Goal: Task Accomplishment & Management: Manage account settings

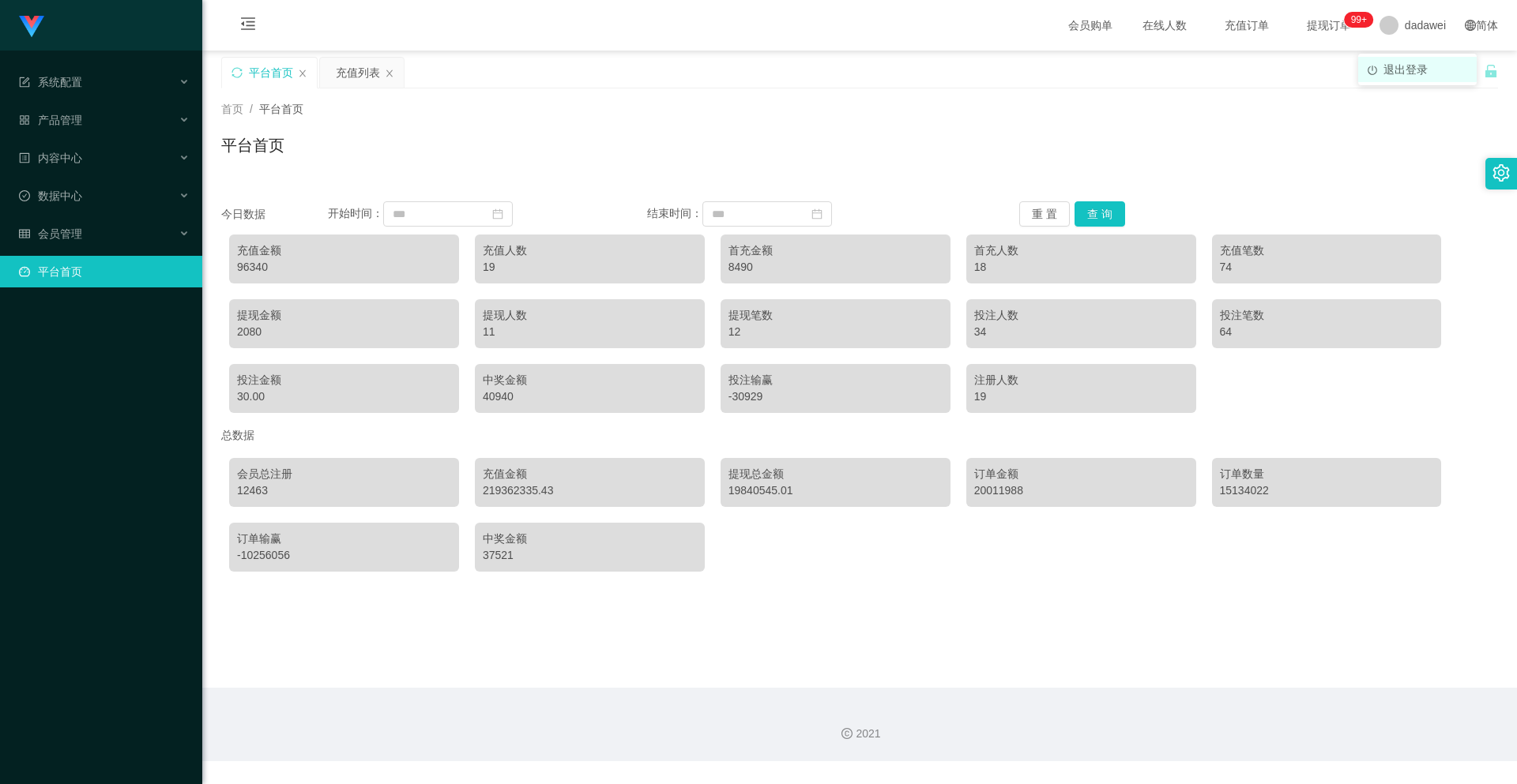
click at [1383, 67] on li "退出登录" at bounding box center [1417, 70] width 118 height 26
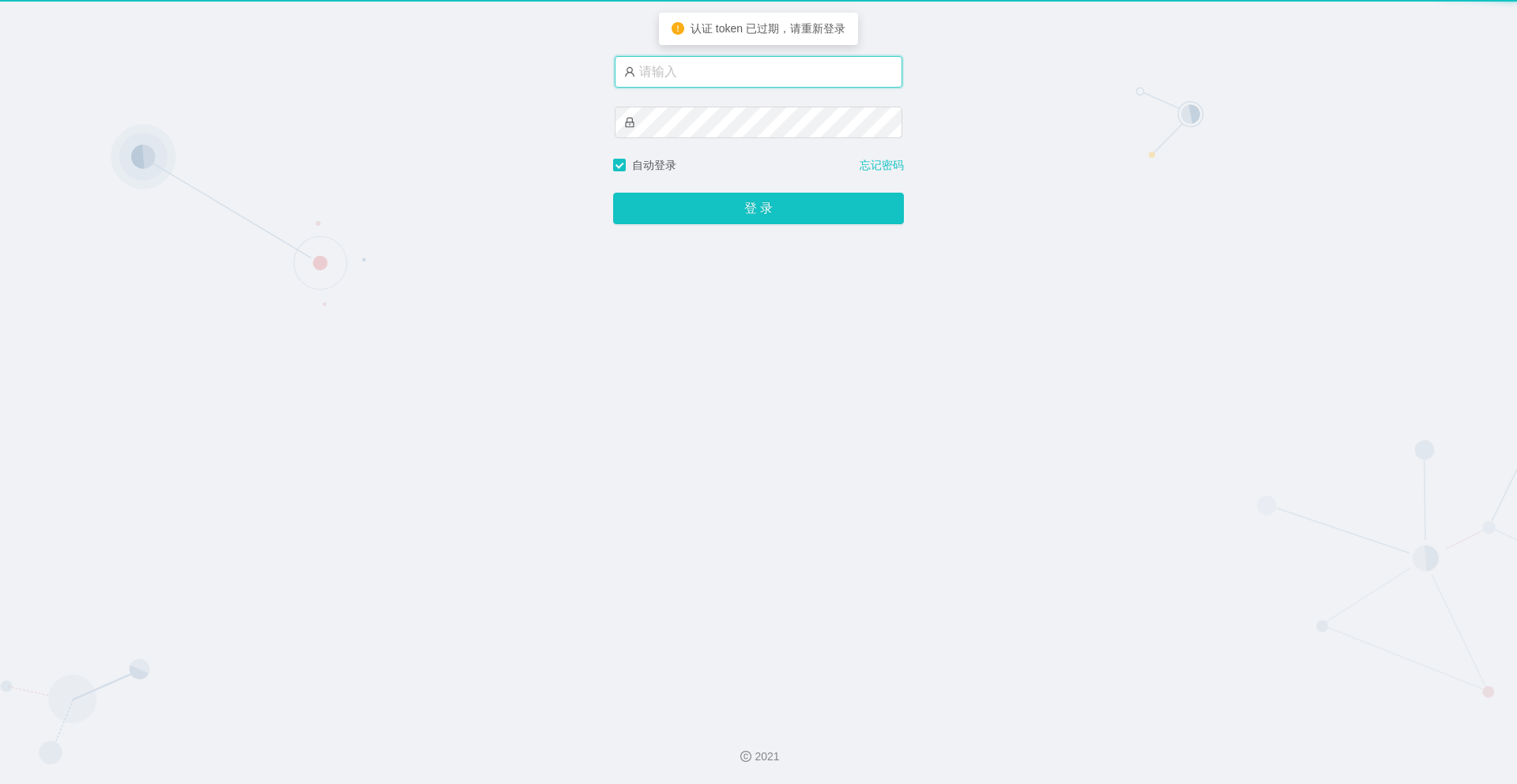
type input "dadawei"
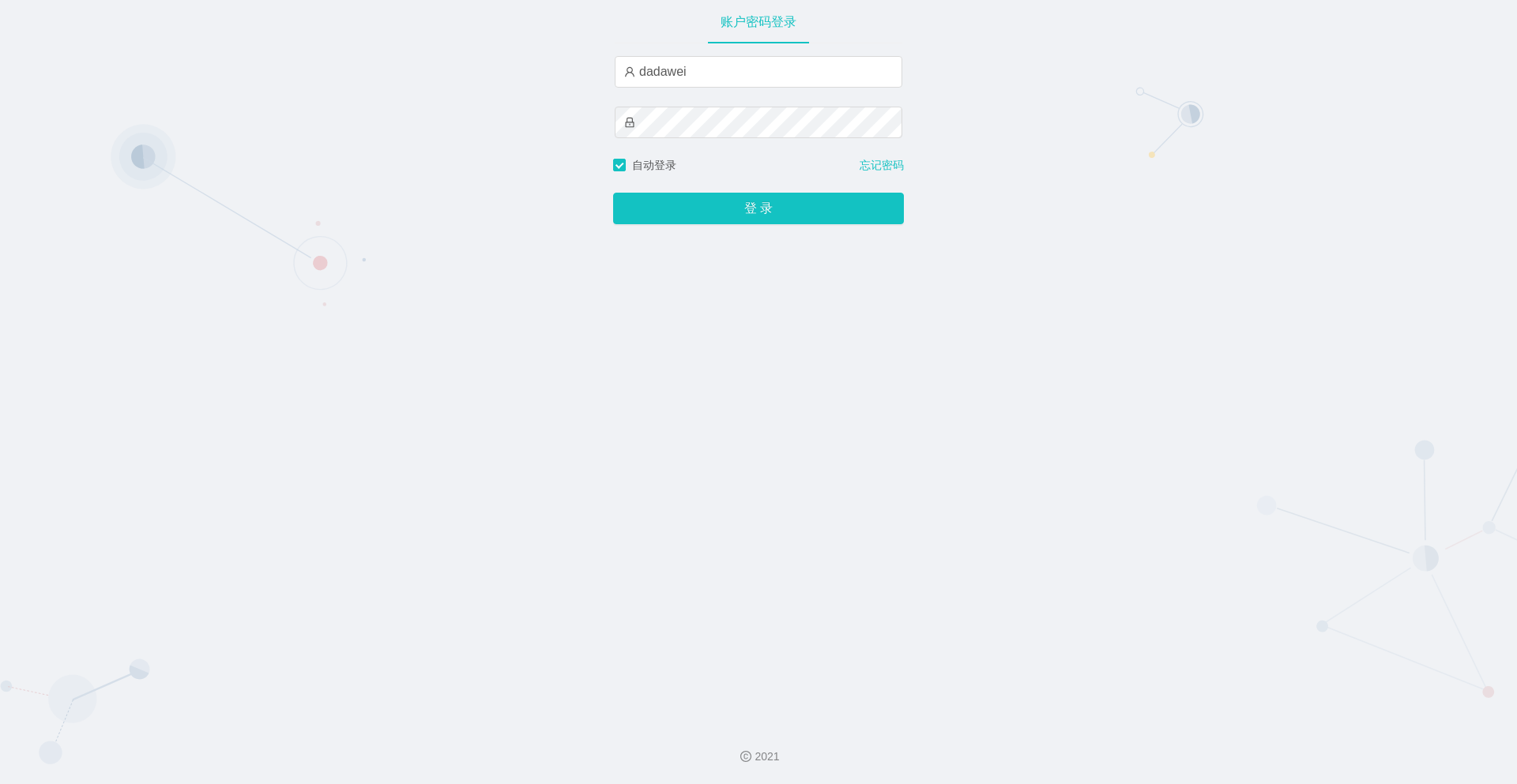
click at [738, 193] on div "登 录" at bounding box center [759, 198] width 291 height 50
click at [735, 213] on button "登 录" at bounding box center [759, 208] width 291 height 31
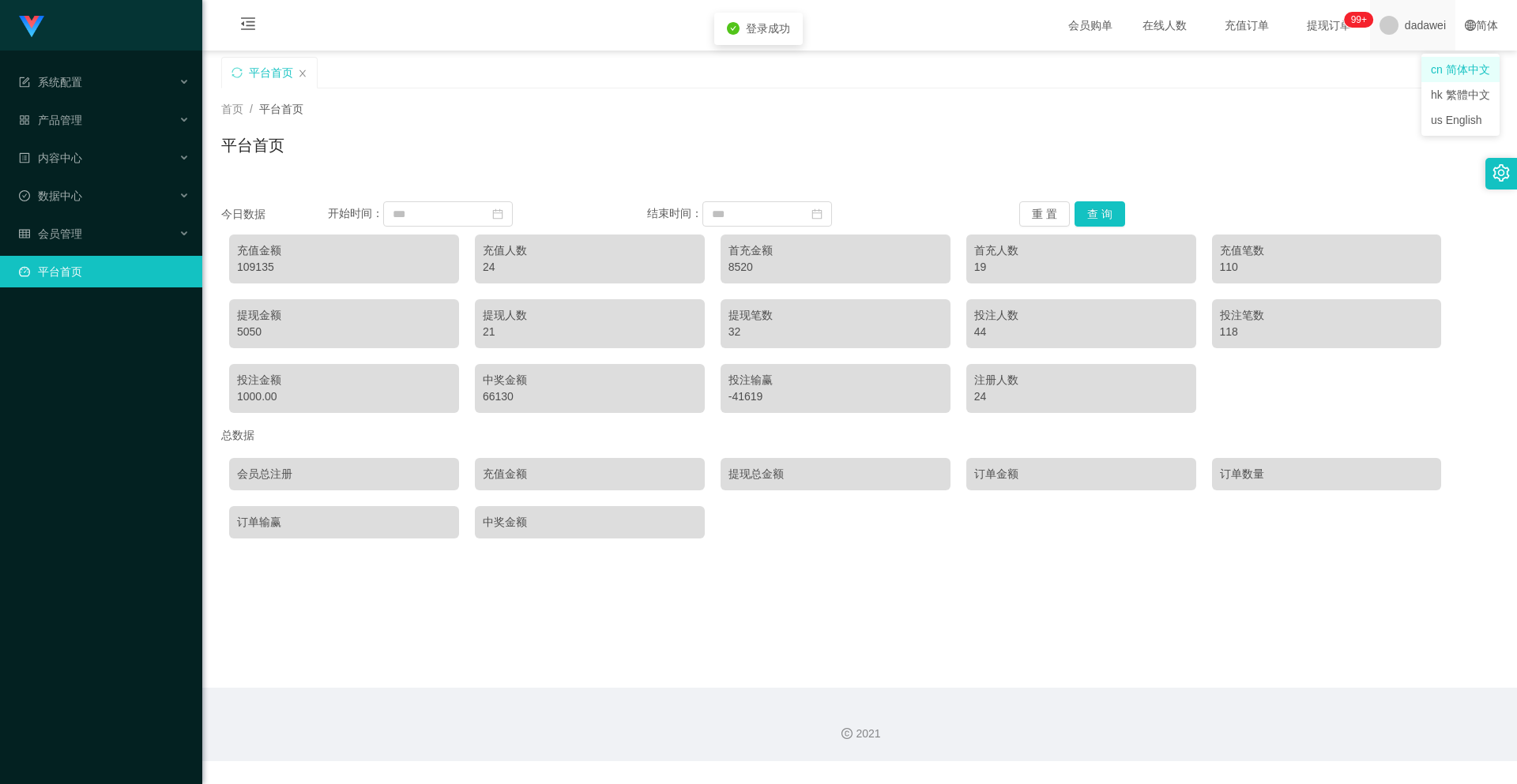
click at [1405, 24] on span "dadawei" at bounding box center [1425, 25] width 41 height 50
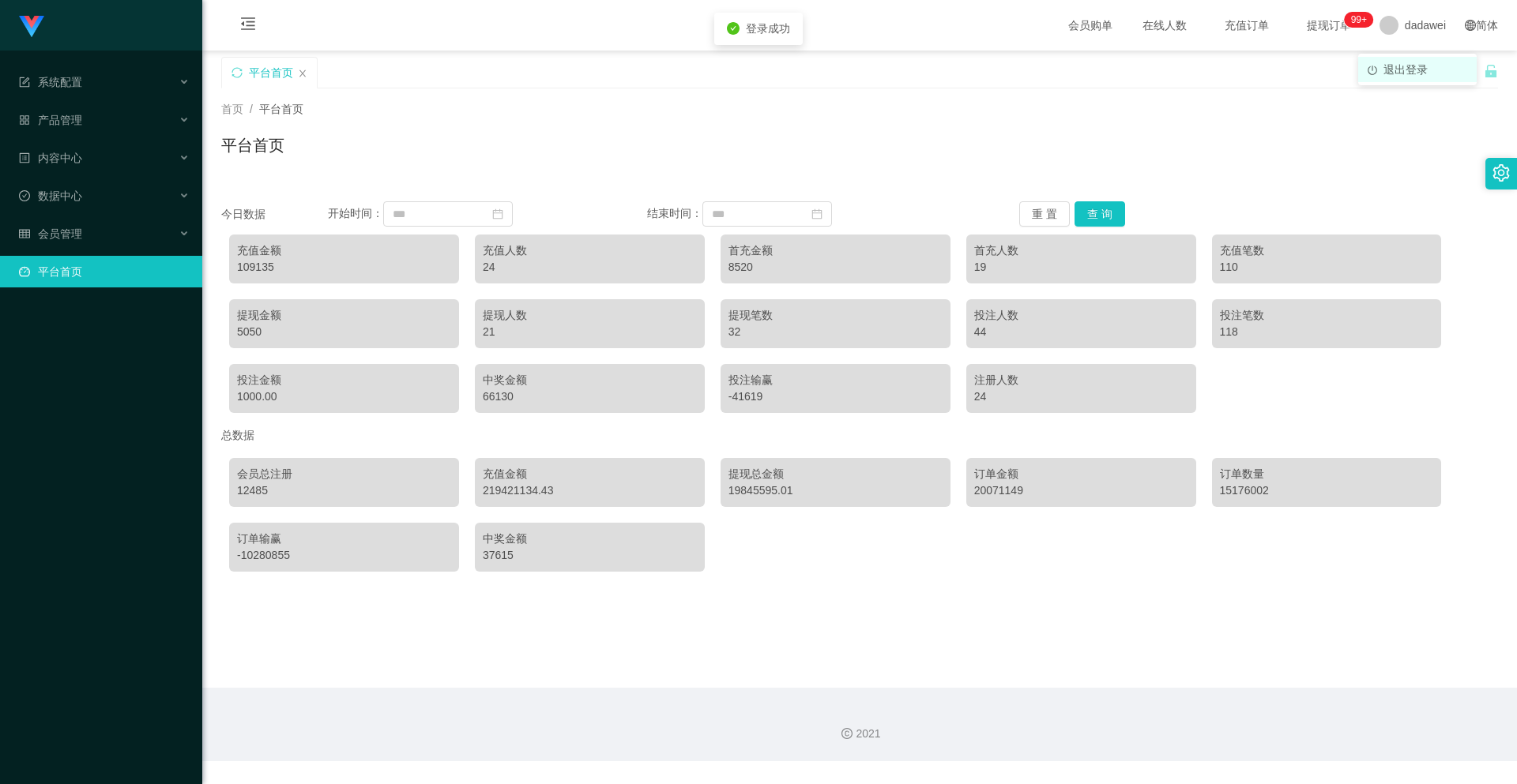
click at [1391, 61] on li "退出登录" at bounding box center [1417, 70] width 118 height 26
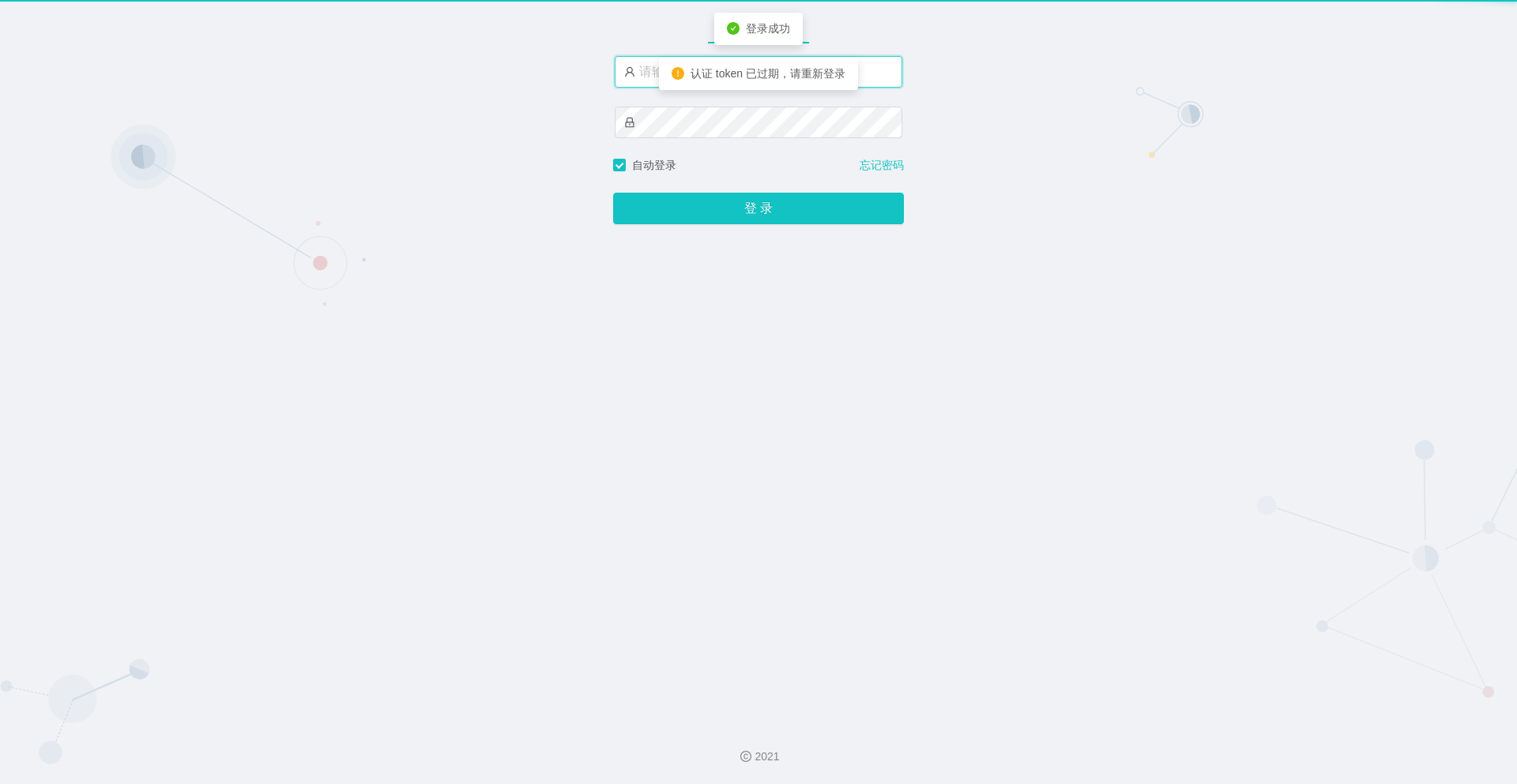
type input "dadawei"
